Goal: Submit feedback/report problem

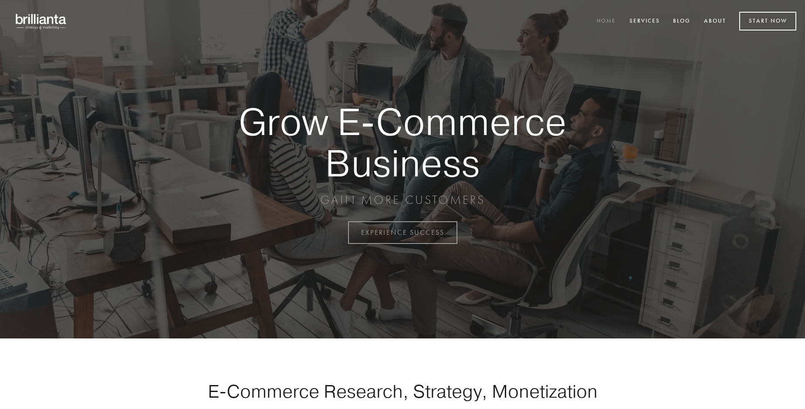
scroll to position [2282, 0]
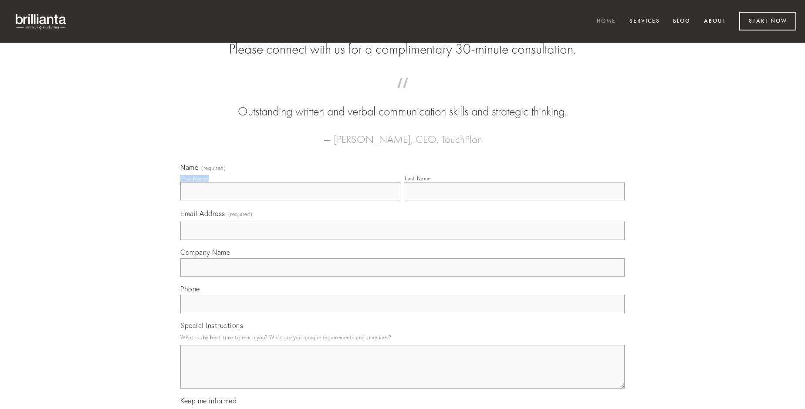
type input "[PERSON_NAME]"
click at [514, 200] on input "Last Name" at bounding box center [514, 191] width 220 height 18
type input "[PERSON_NAME]"
click at [402, 240] on input "Email Address (required)" at bounding box center [402, 231] width 444 height 18
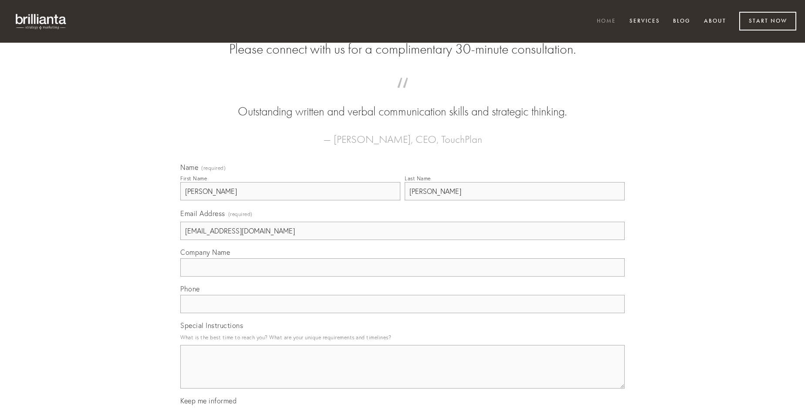
type input "[EMAIL_ADDRESS][DOMAIN_NAME]"
click at [402, 276] on input "Company Name" at bounding box center [402, 267] width 444 height 18
type input "vomito"
click at [402, 313] on input "text" at bounding box center [402, 304] width 444 height 18
click at [402, 374] on textarea "Special Instructions" at bounding box center [402, 367] width 444 height 44
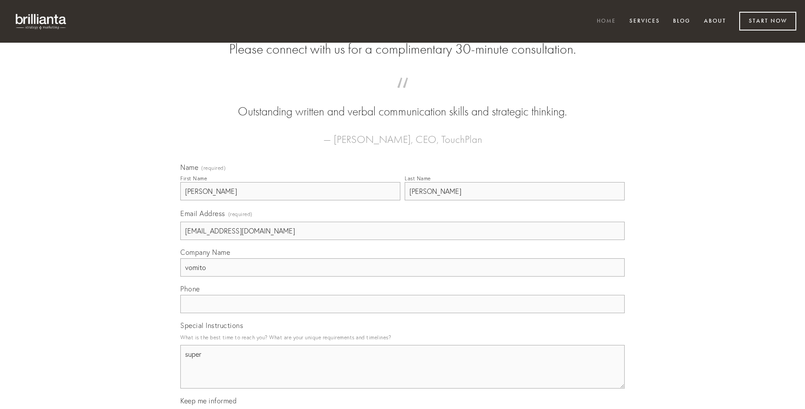
type textarea "super"
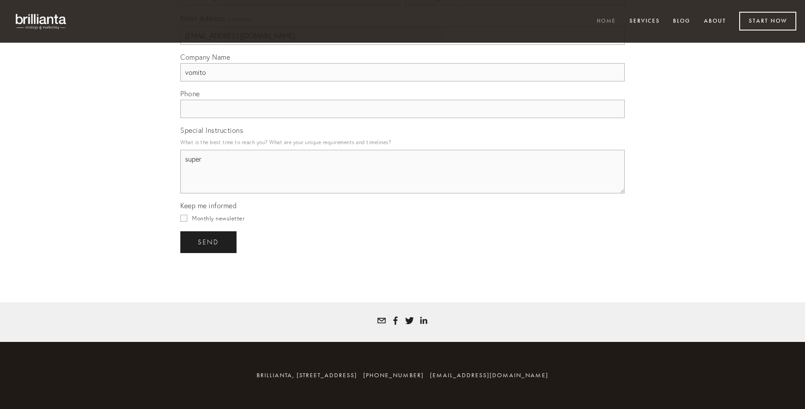
click at [209, 242] on span "send" at bounding box center [208, 242] width 21 height 8
